Goal: Task Accomplishment & Management: Use online tool/utility

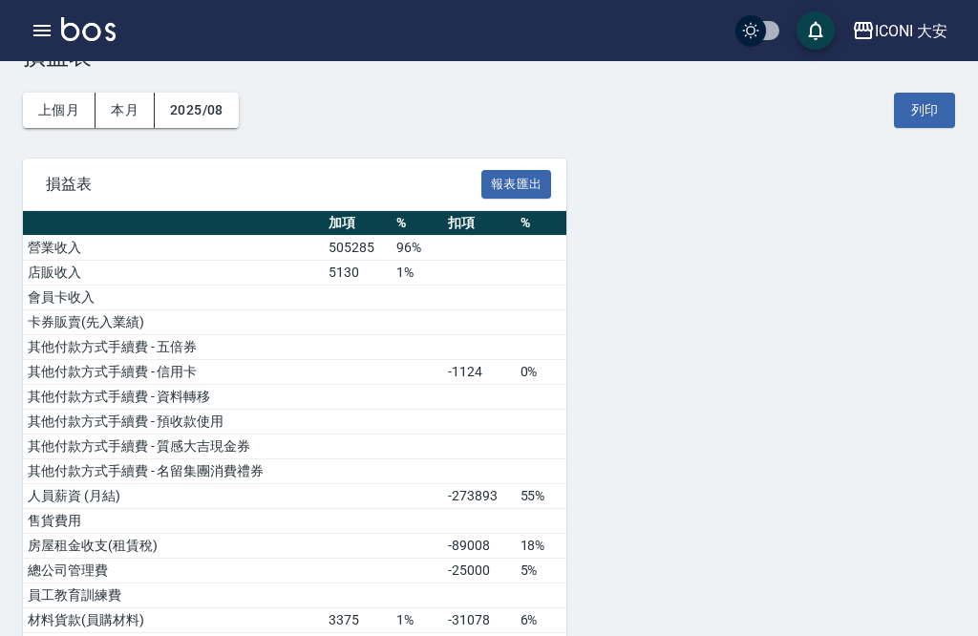
scroll to position [61, 0]
click at [39, 37] on icon "button" at bounding box center [42, 30] width 23 height 23
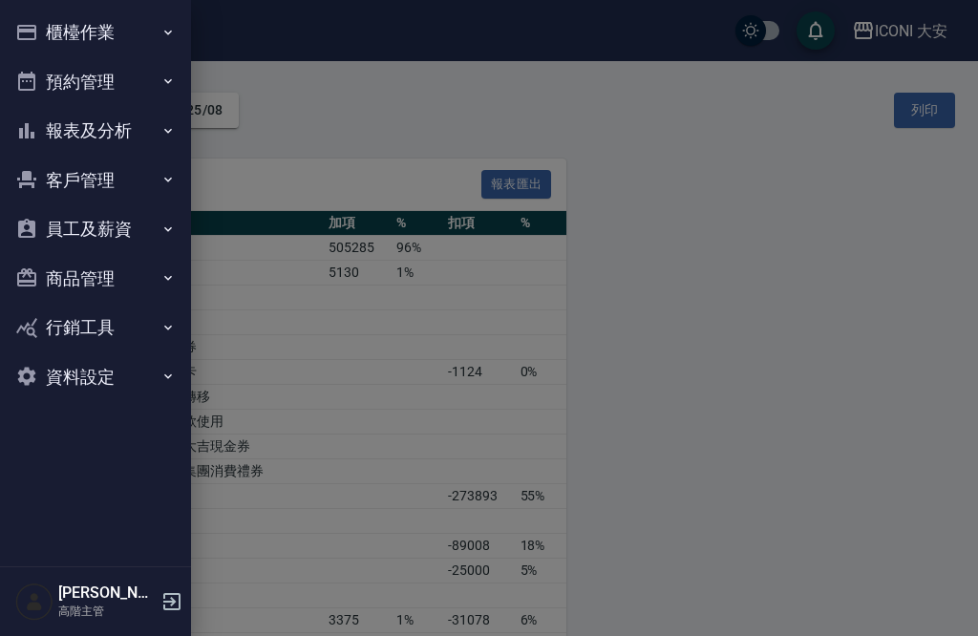
click at [168, 44] on button "櫃檯作業" at bounding box center [96, 33] width 176 height 50
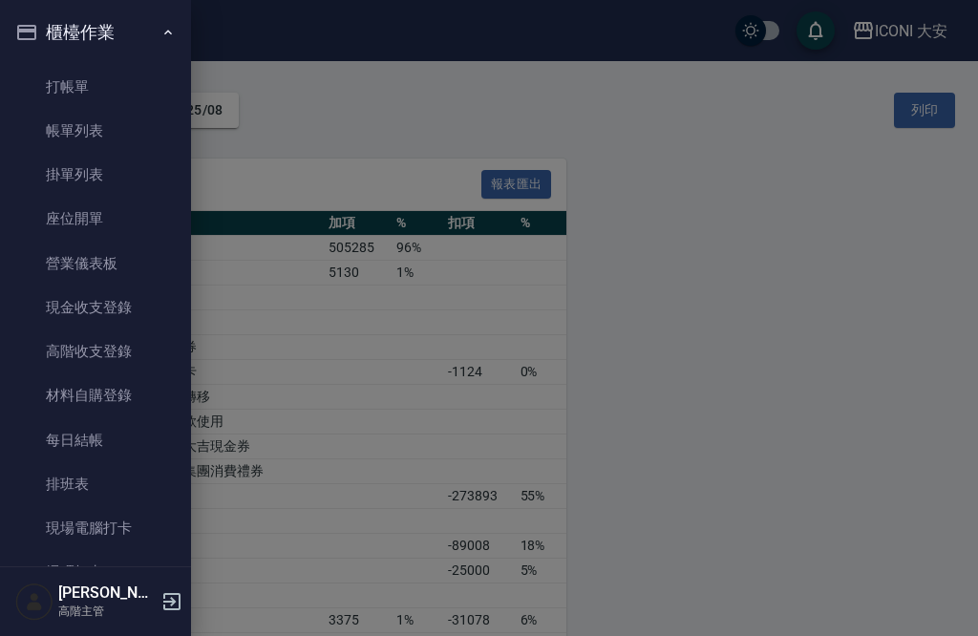
click at [72, 91] on link "打帳單" at bounding box center [96, 87] width 176 height 44
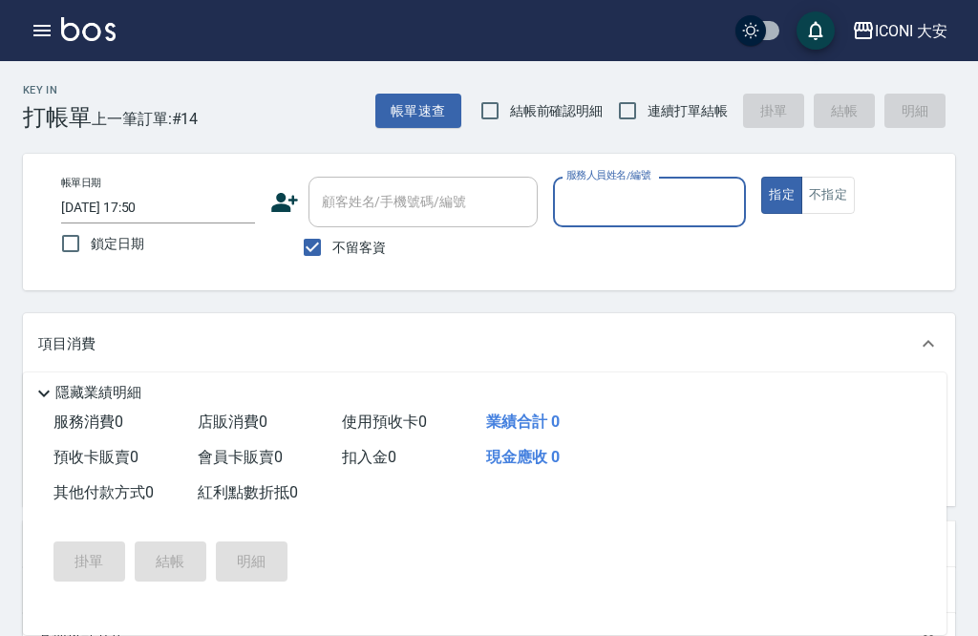
click at [650, 201] on input "服務人員姓名/編號" at bounding box center [650, 201] width 177 height 33
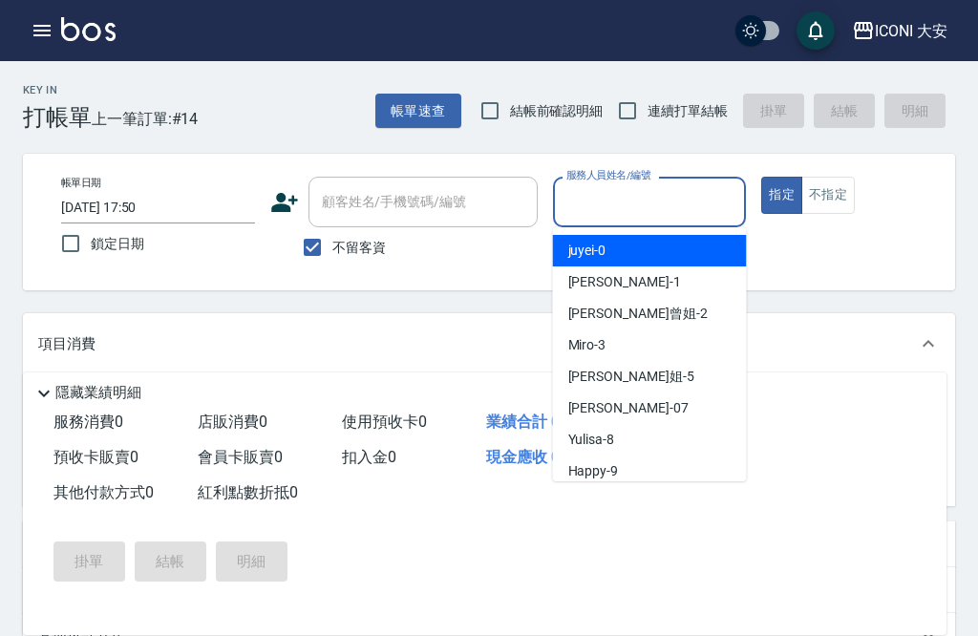
click at [661, 200] on input "服務人員姓名/編號" at bounding box center [650, 201] width 177 height 33
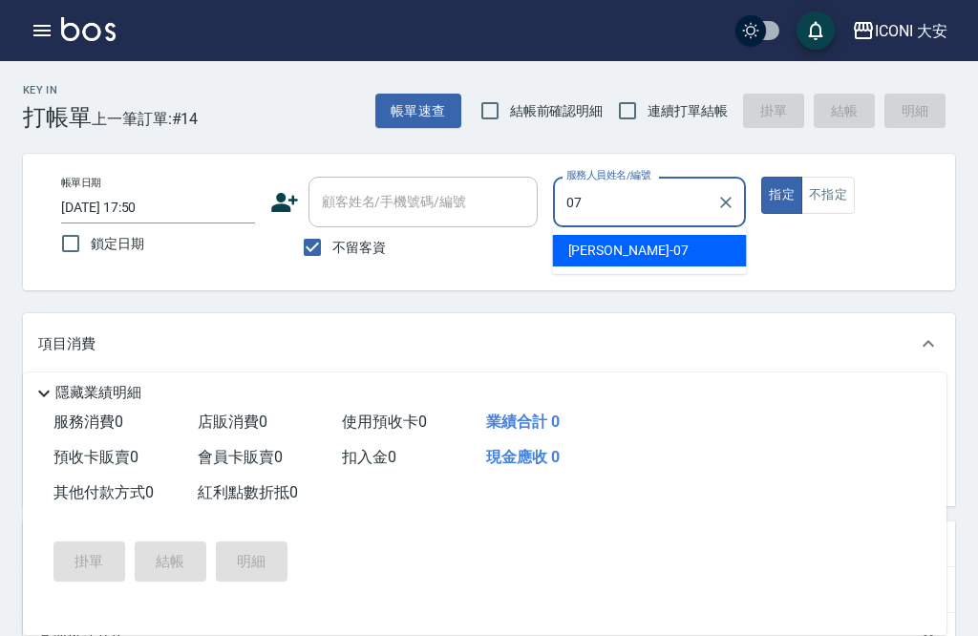
scroll to position [45, 0]
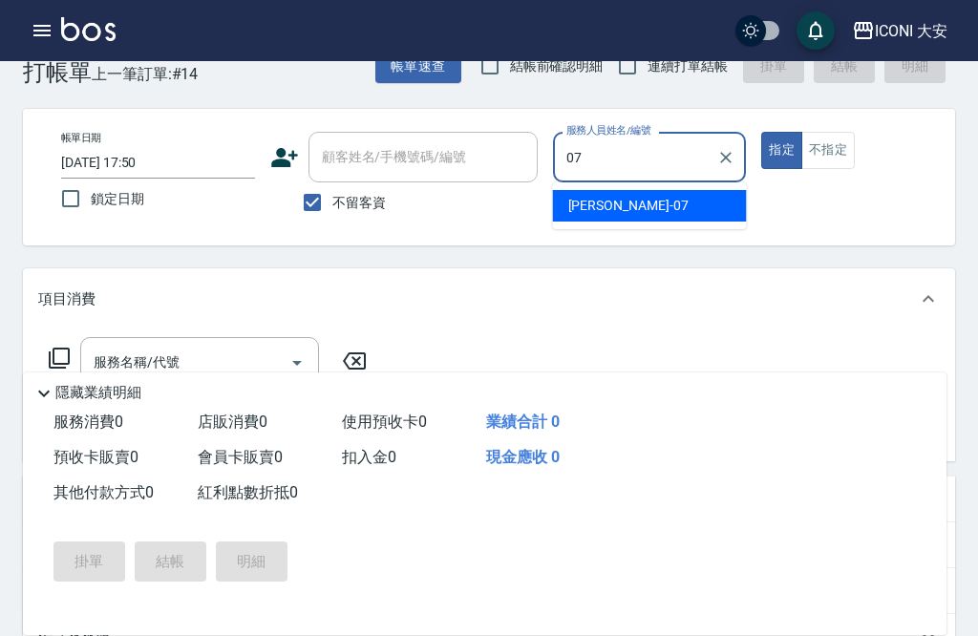
click at [671, 205] on div "[PERSON_NAME] -07" at bounding box center [650, 206] width 194 height 32
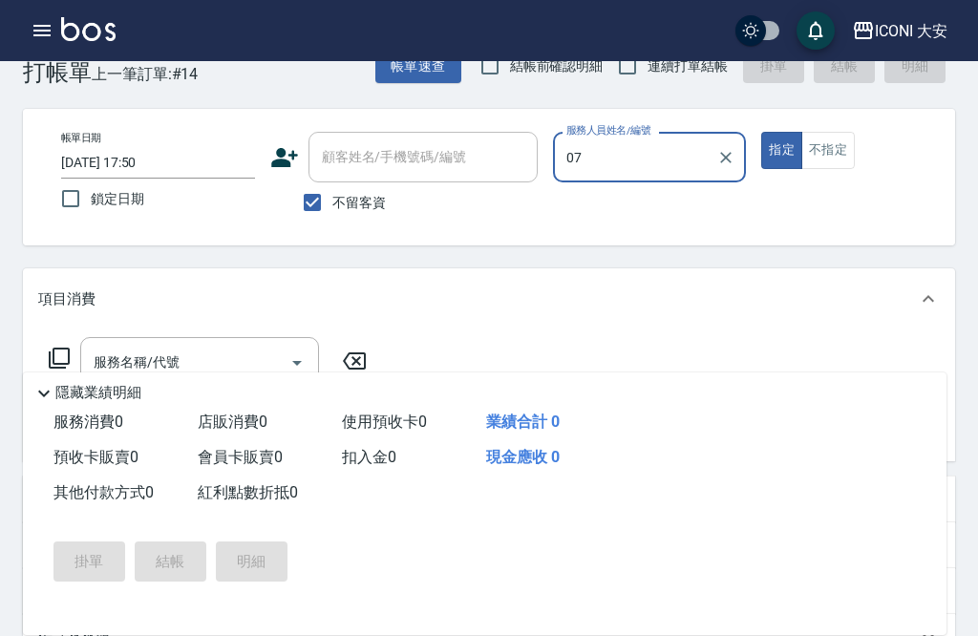
type input "[PERSON_NAME]-07"
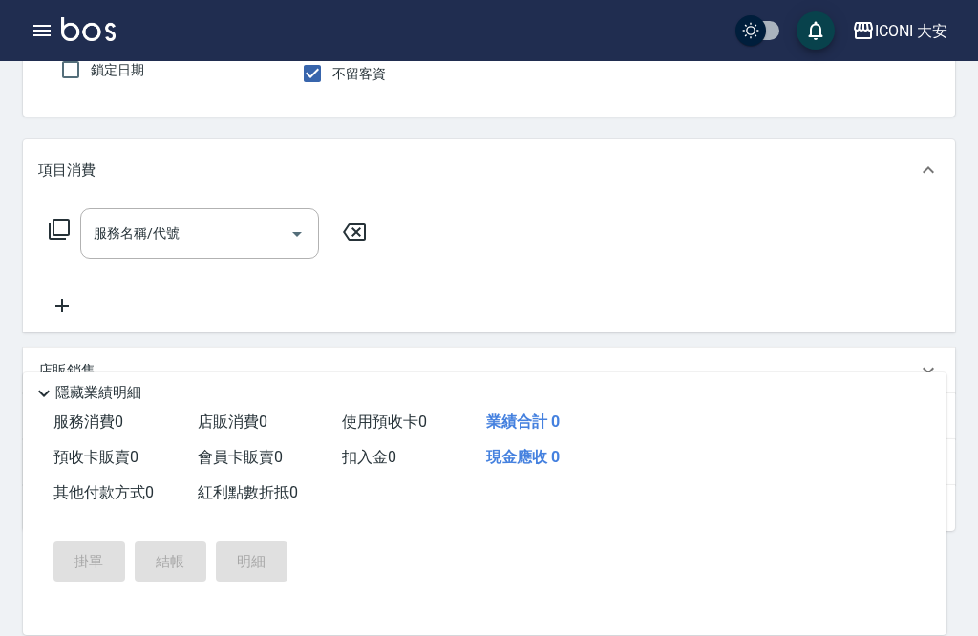
scroll to position [182, 0]
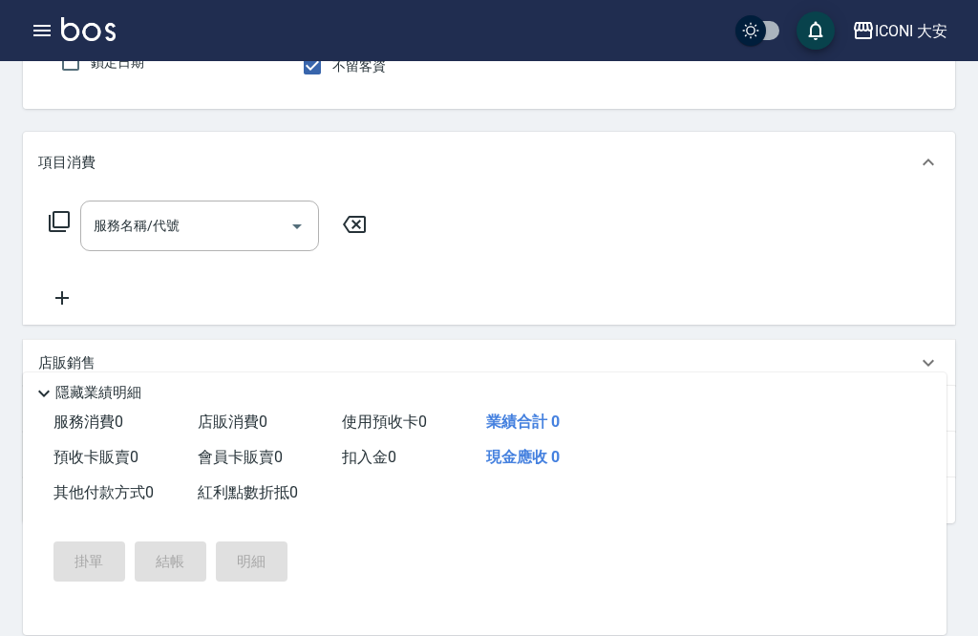
click at [221, 225] on input "服務名稱/代號" at bounding box center [185, 225] width 193 height 33
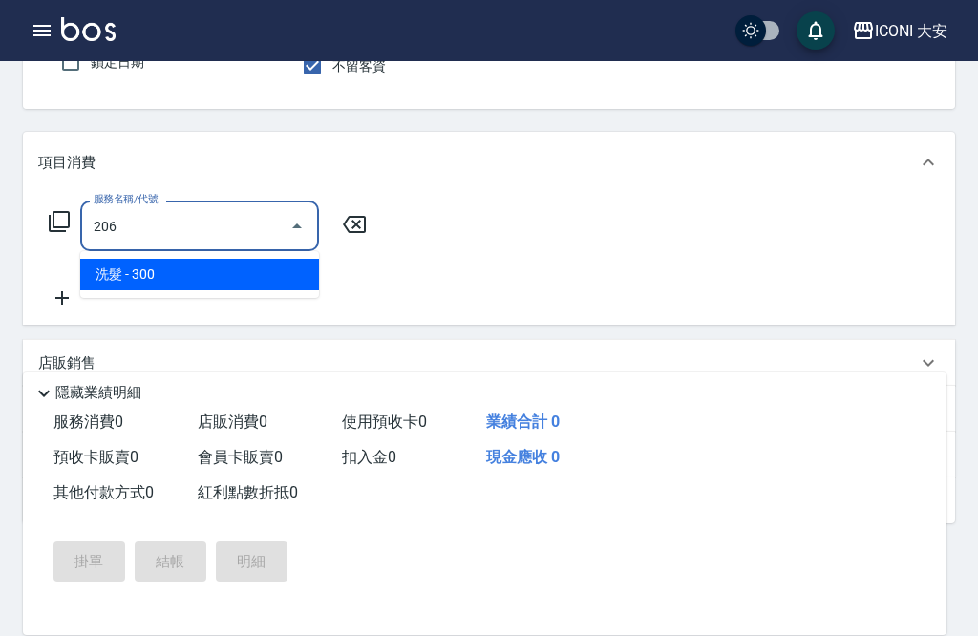
click at [208, 283] on span "洗髮 - 300" at bounding box center [199, 275] width 239 height 32
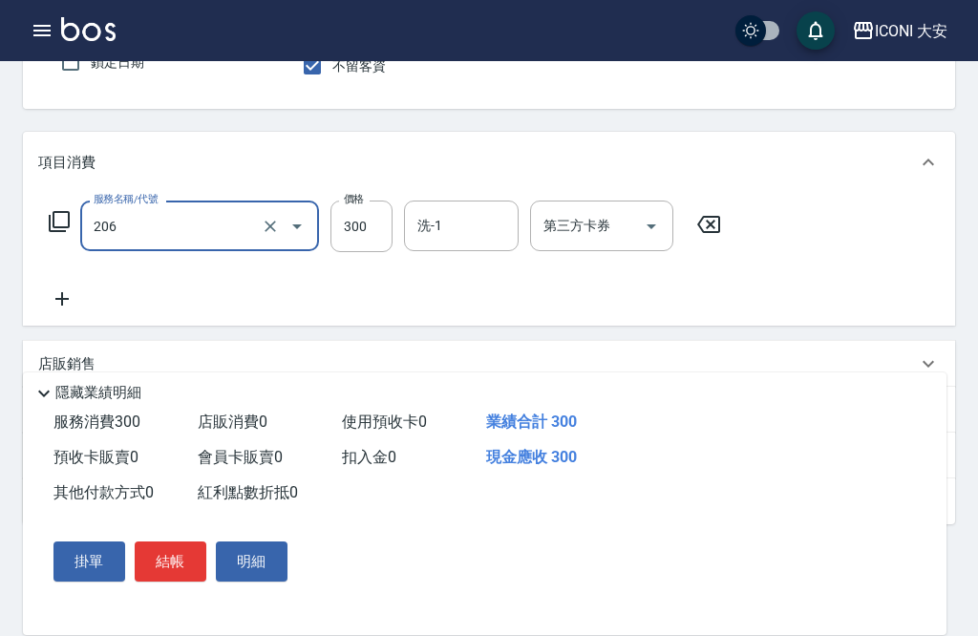
click at [468, 220] on input "洗-1" at bounding box center [461, 225] width 97 height 33
type input "洗髮(206)"
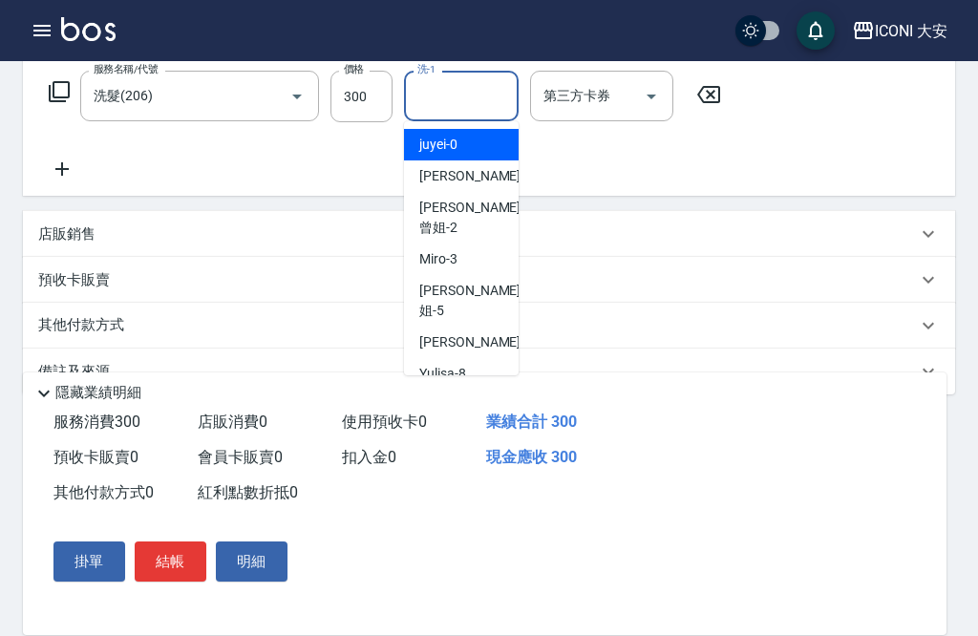
scroll to position [318, 0]
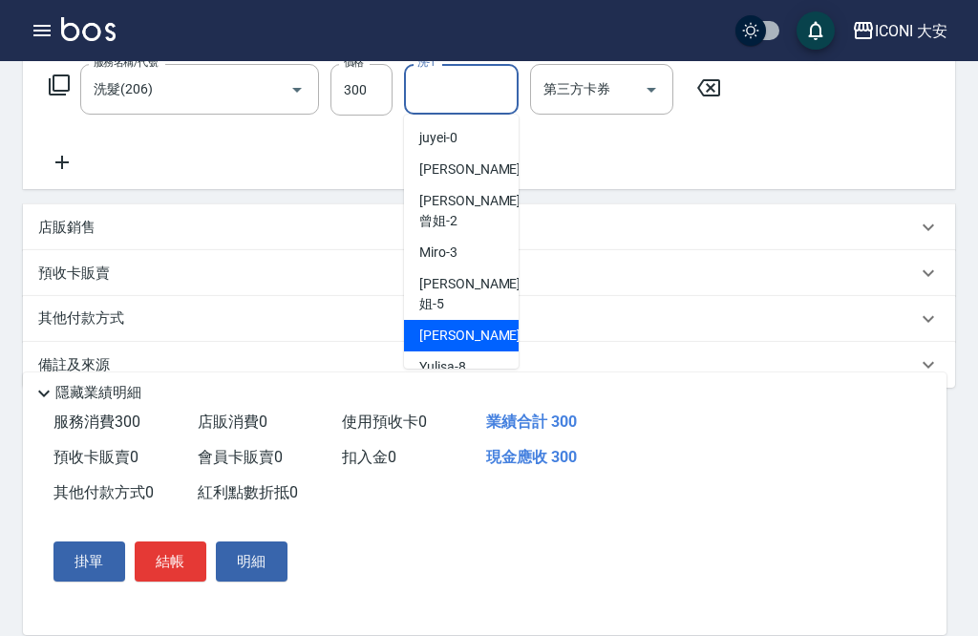
click at [462, 326] on span "[PERSON_NAME] -07" at bounding box center [479, 336] width 120 height 20
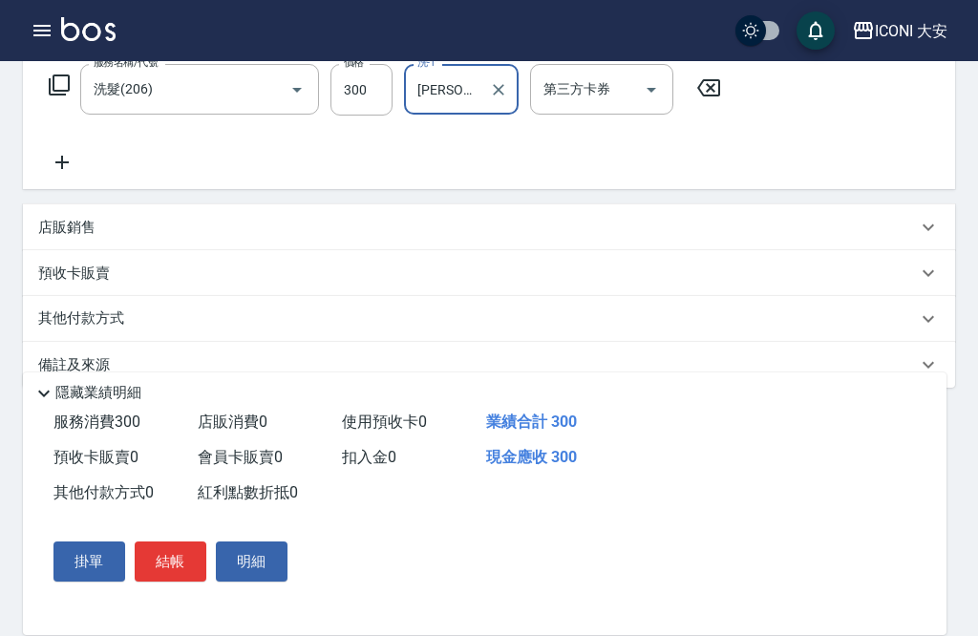
type input "[PERSON_NAME]-07"
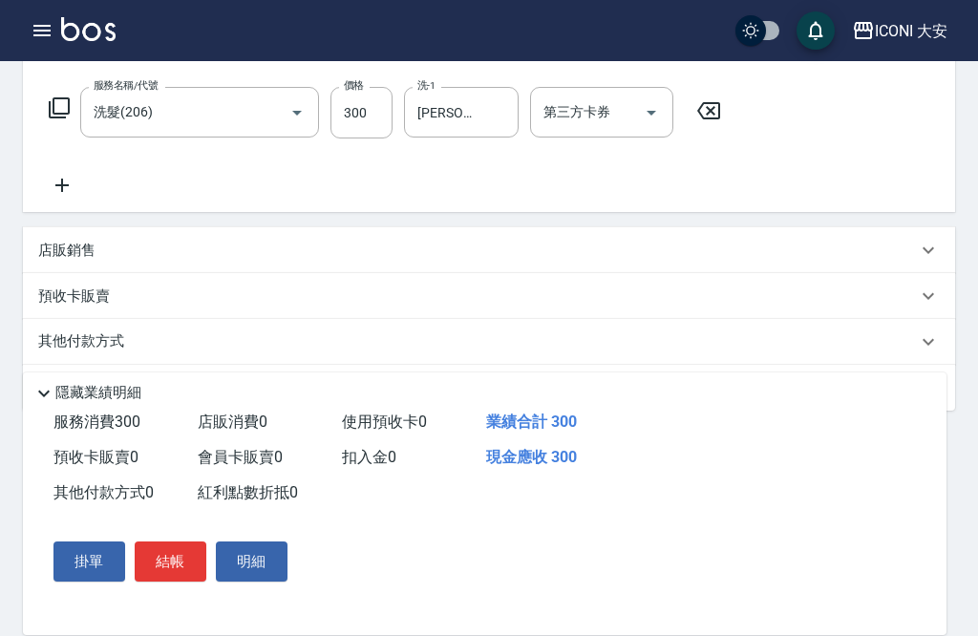
click at [55, 176] on icon at bounding box center [62, 185] width 48 height 23
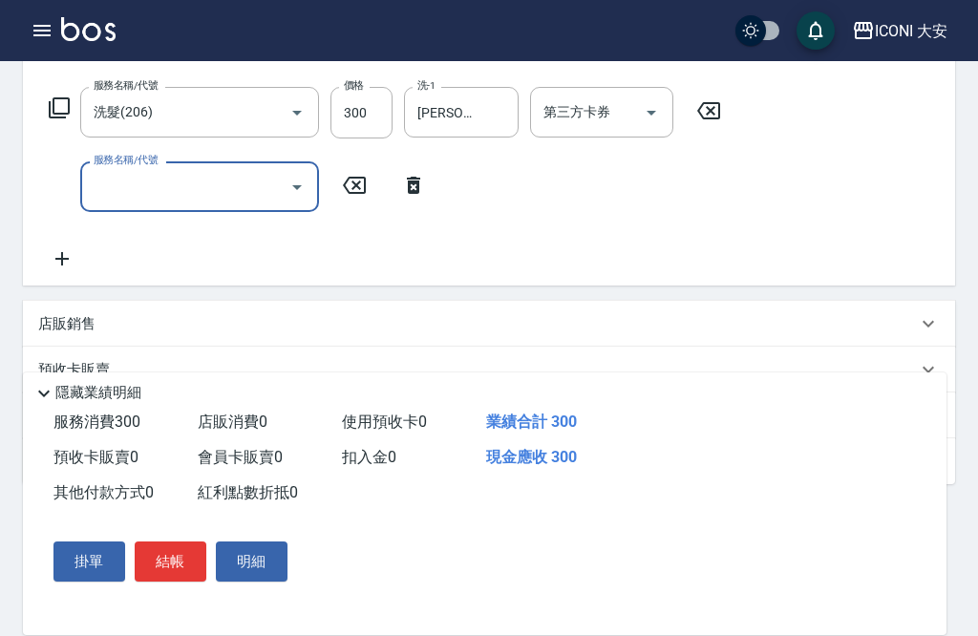
click at [69, 183] on div "服務名稱/代號 服務名稱/代號" at bounding box center [237, 186] width 399 height 51
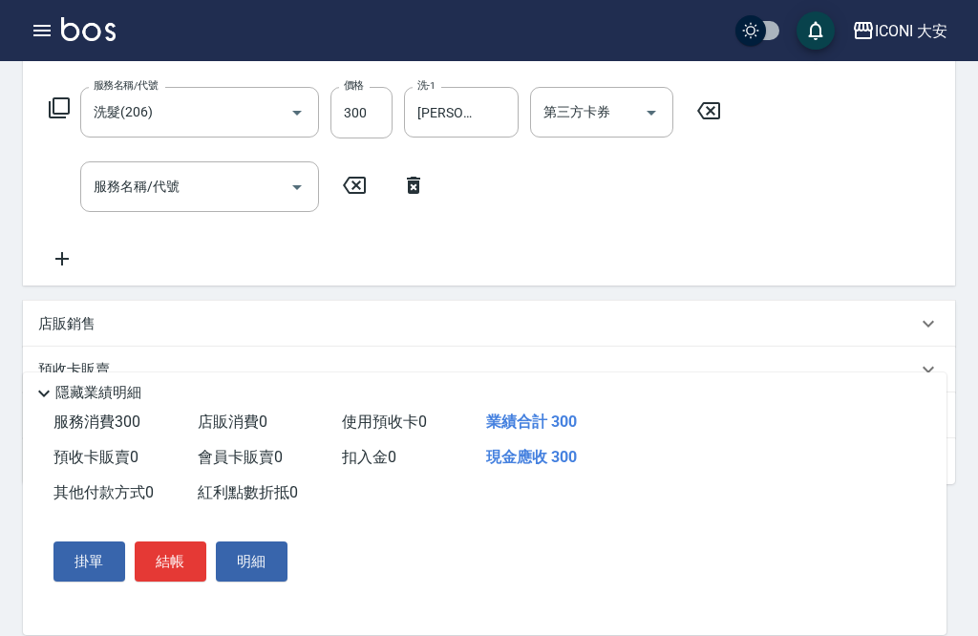
click at [202, 188] on input "服務名稱/代號" at bounding box center [185, 186] width 193 height 33
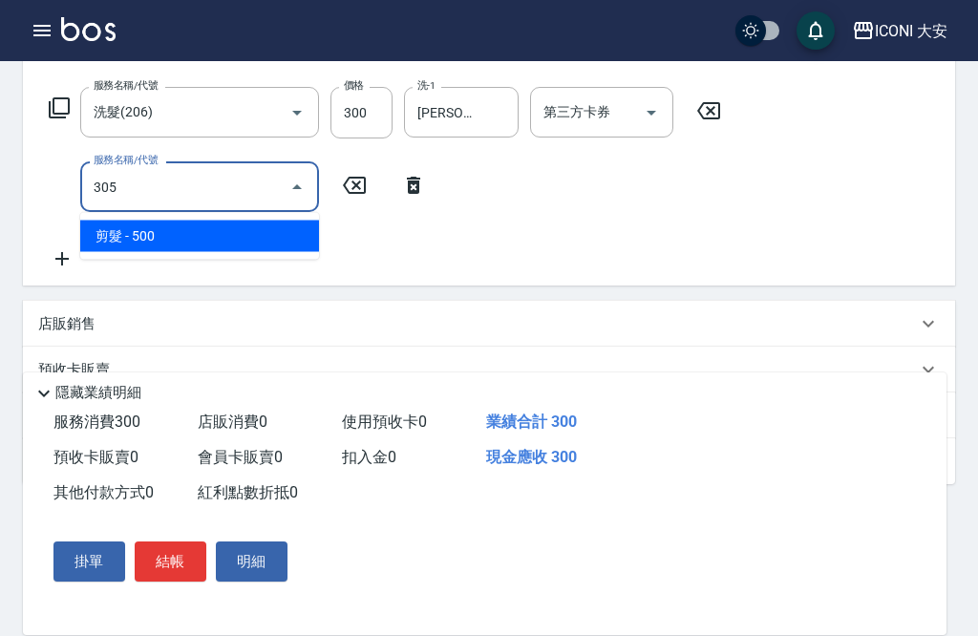
click at [215, 242] on span "剪髮 - 500" at bounding box center [199, 237] width 239 height 32
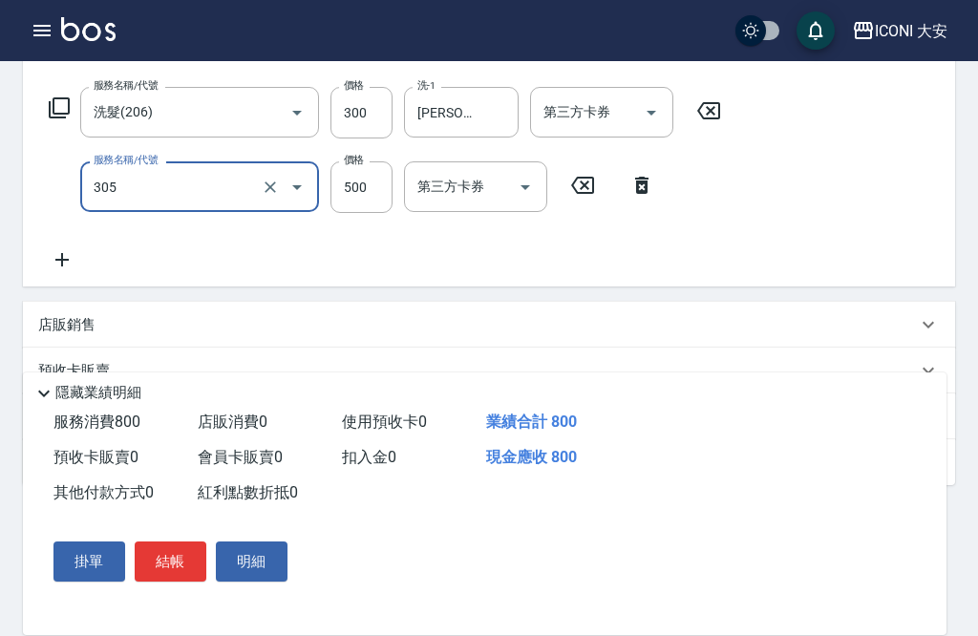
click at [367, 194] on input "500" at bounding box center [362, 187] width 62 height 52
type input "剪髮(305)"
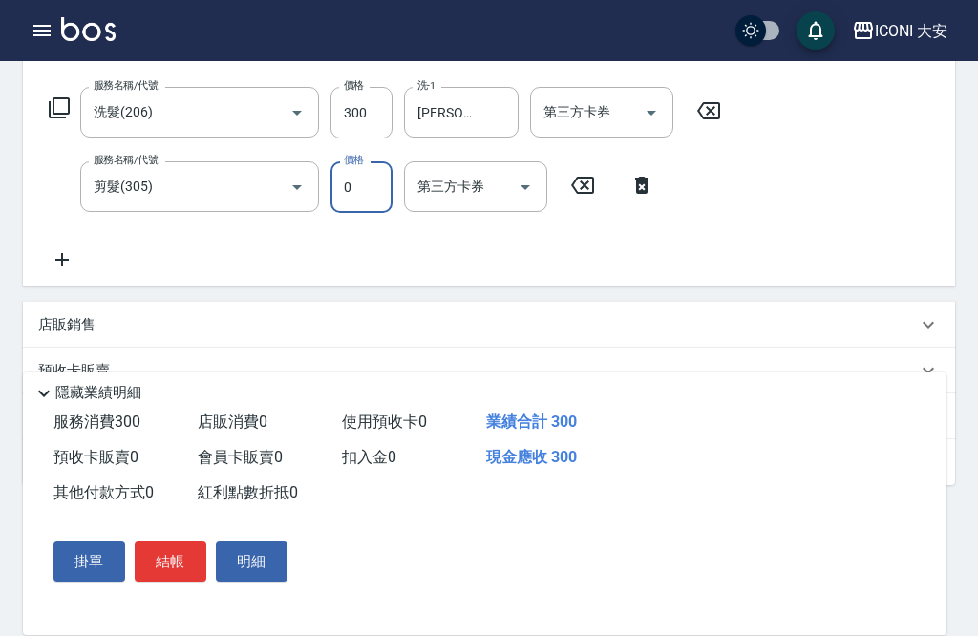
click at [248, 172] on input "剪髮(305)" at bounding box center [173, 186] width 168 height 33
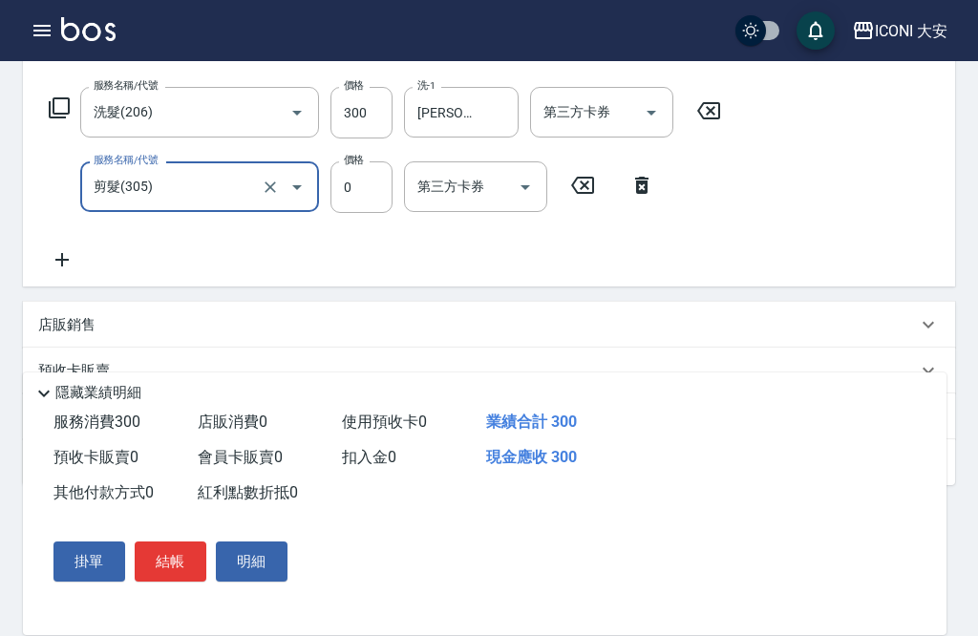
click at [489, 188] on input "第三方卡券" at bounding box center [461, 186] width 97 height 33
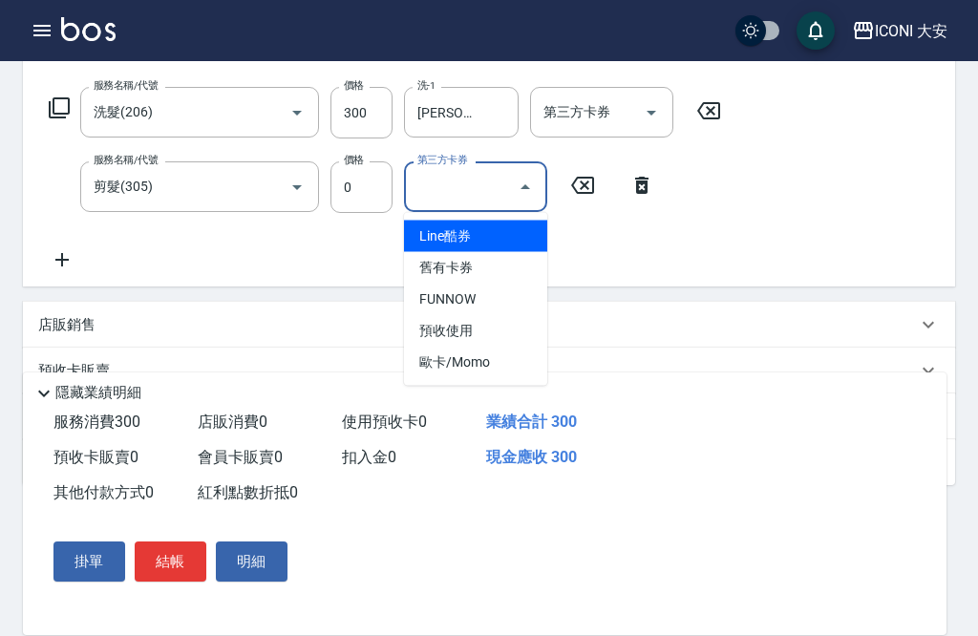
click at [364, 194] on input "0" at bounding box center [362, 187] width 62 height 52
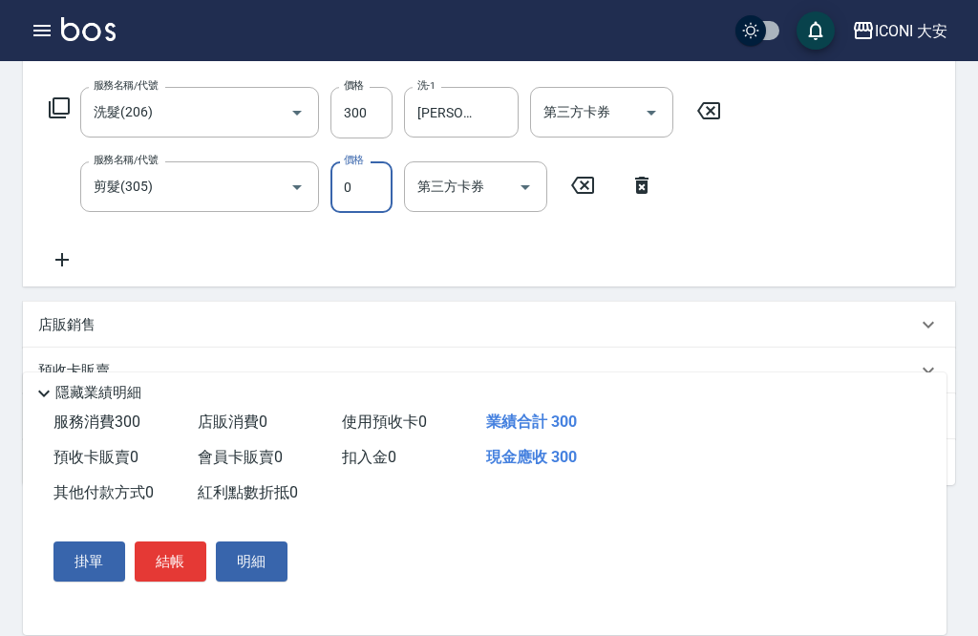
click at [366, 183] on input "0" at bounding box center [362, 187] width 62 height 52
type input "700"
click at [153, 582] on button "結帳" at bounding box center [171, 562] width 72 height 40
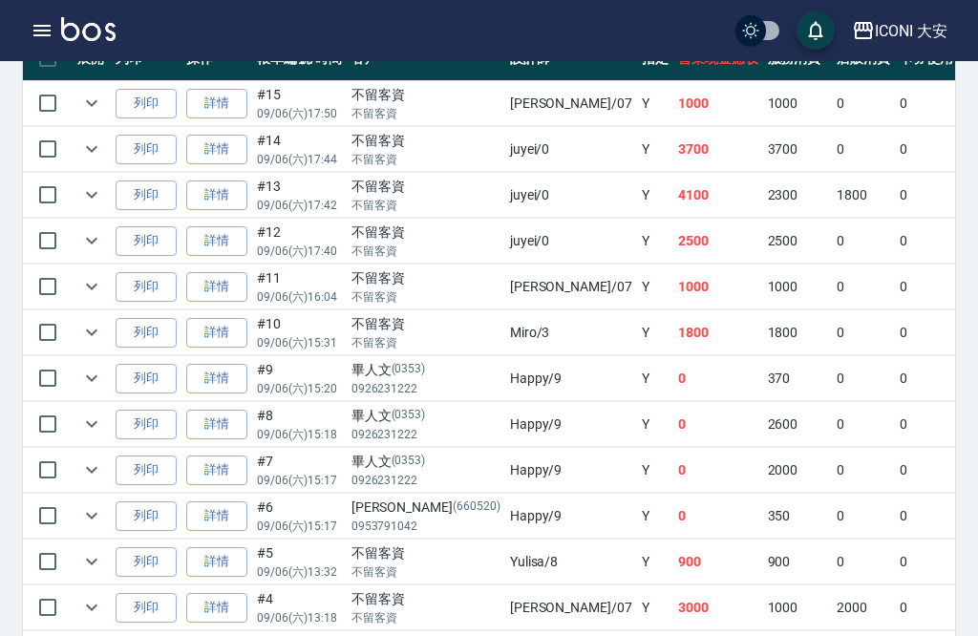
scroll to position [644, 0]
